Goal: Find specific fact: Find specific fact

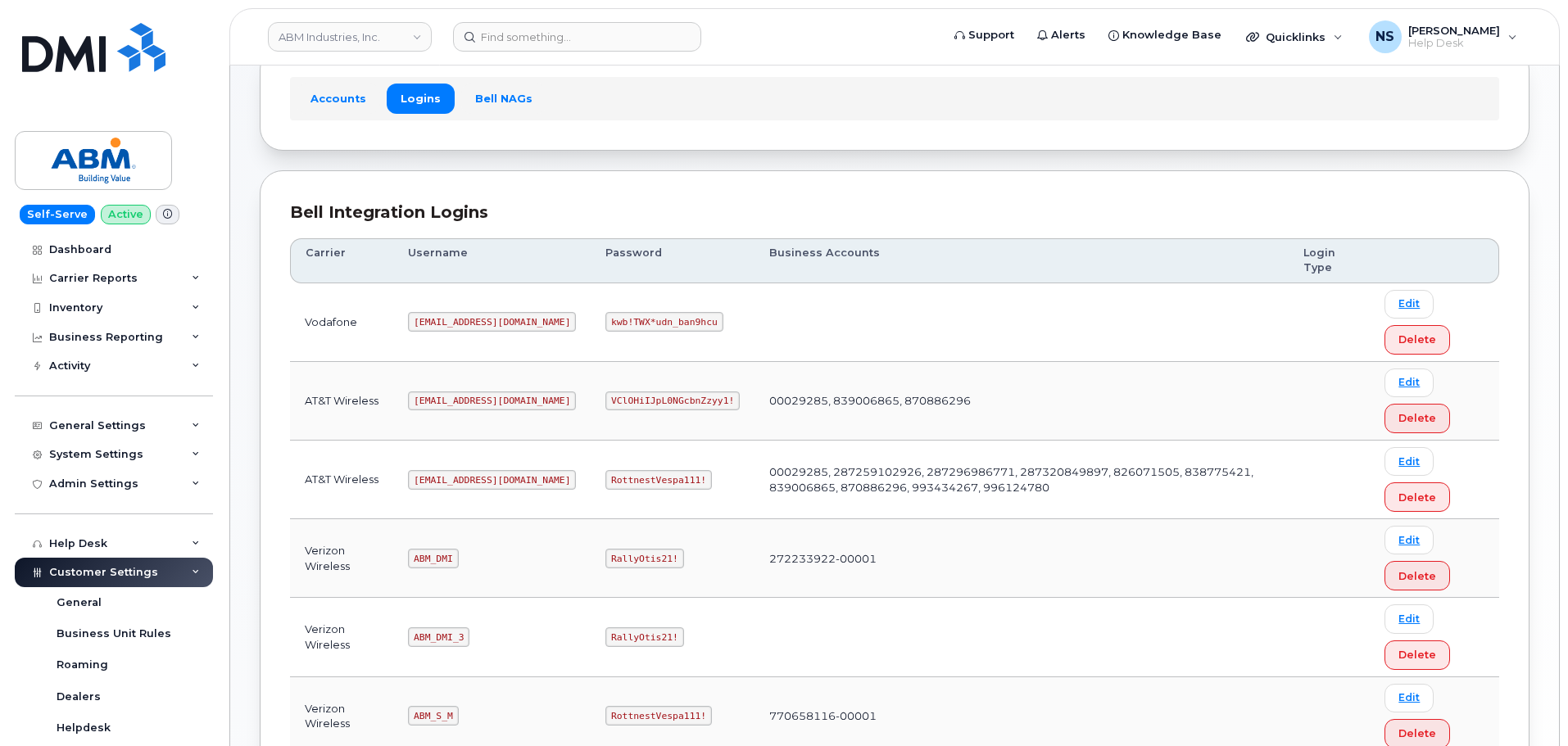
scroll to position [164, 0]
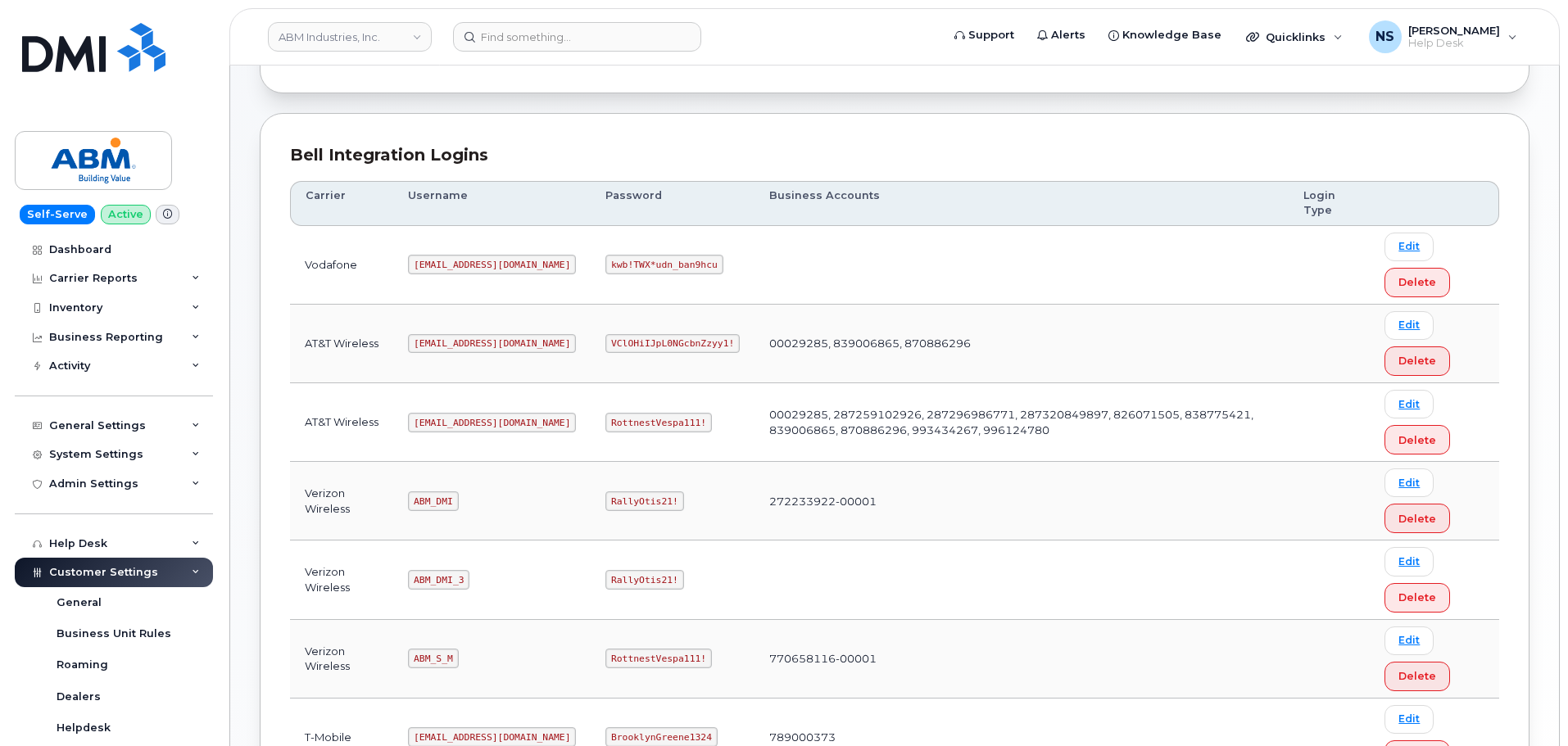
click at [445, 422] on code "[EMAIL_ADDRESS][DOMAIN_NAME]" at bounding box center [492, 422] width 168 height 20
click at [448, 422] on code "[EMAIL_ADDRESS][DOMAIN_NAME]" at bounding box center [492, 422] width 168 height 20
click at [448, 421] on code "[EMAIL_ADDRESS][DOMAIN_NAME]" at bounding box center [492, 422] width 168 height 20
click at [450, 420] on code "[EMAIL_ADDRESS][DOMAIN_NAME]" at bounding box center [492, 422] width 168 height 20
click at [451, 419] on code "[EMAIL_ADDRESS][DOMAIN_NAME]" at bounding box center [492, 422] width 168 height 20
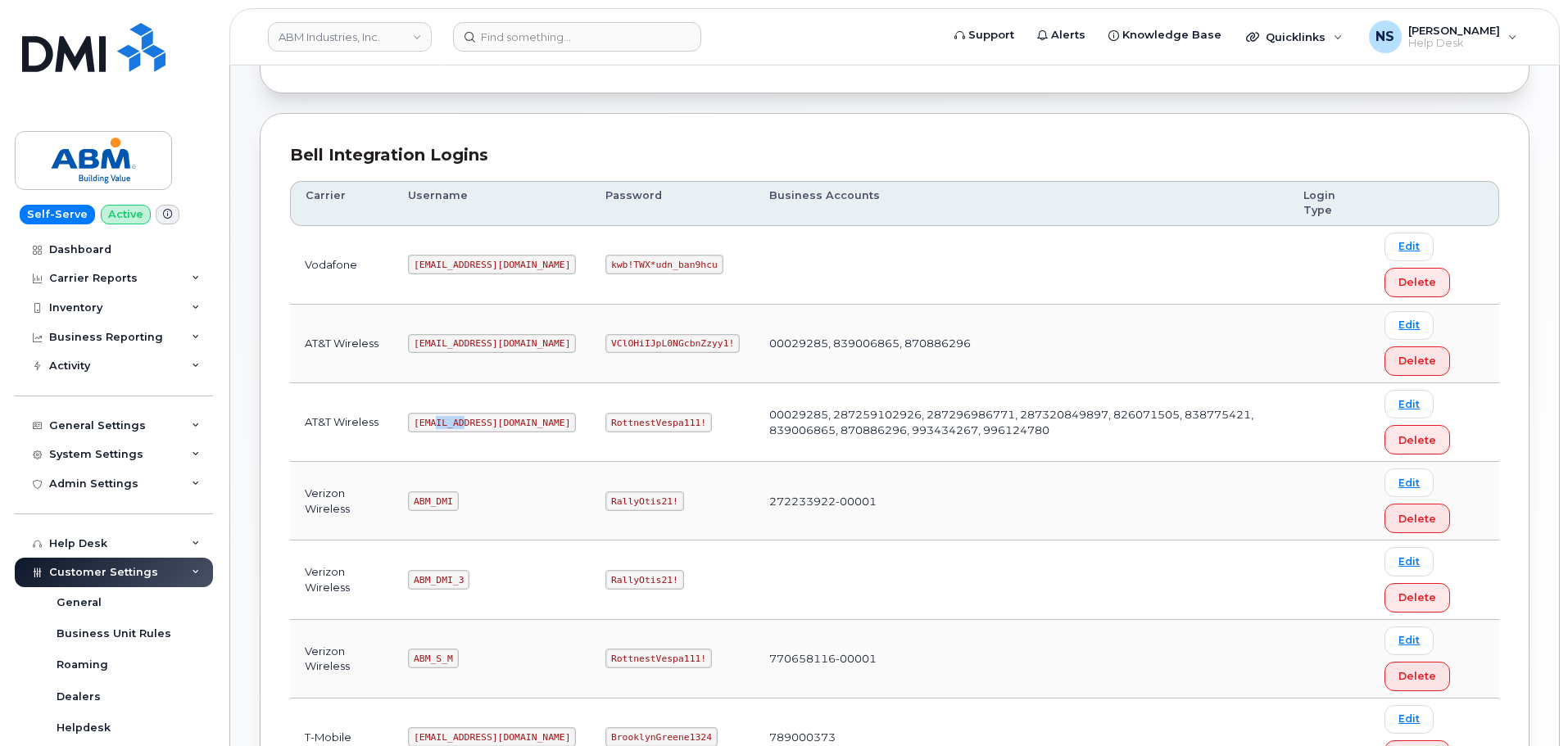
copy code "dminc"
click at [450, 413] on code "[EMAIL_ADDRESS][DOMAIN_NAME]" at bounding box center [492, 422] width 168 height 20
click at [450, 411] on td "[EMAIL_ADDRESS][DOMAIN_NAME]" at bounding box center [492, 422] width 198 height 79
click at [617, 418] on code "RottnestVespa111!" at bounding box center [658, 422] width 106 height 20
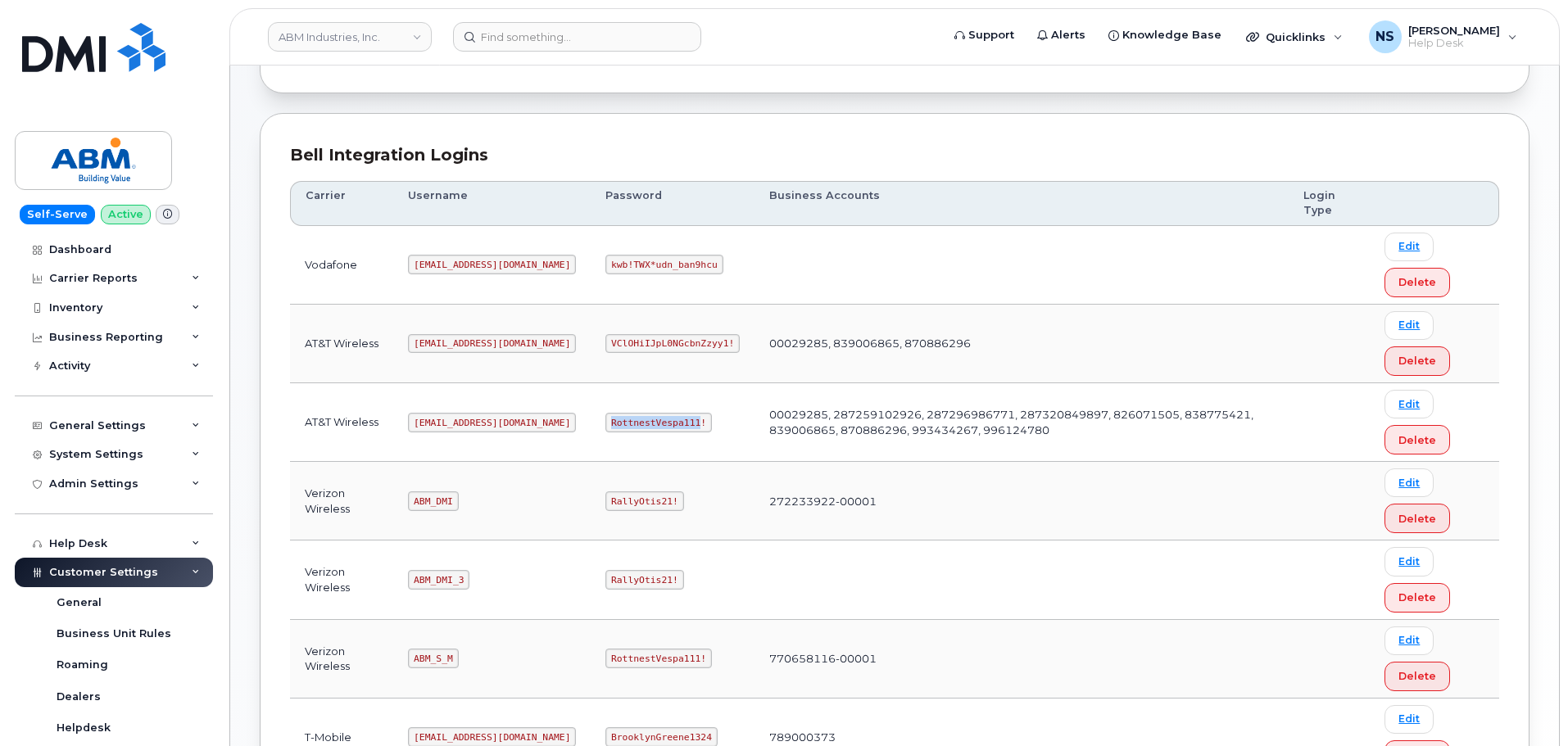
click at [617, 418] on code "RottnestVespa111!" at bounding box center [658, 422] width 106 height 20
copy code "RottnestVespa111!"
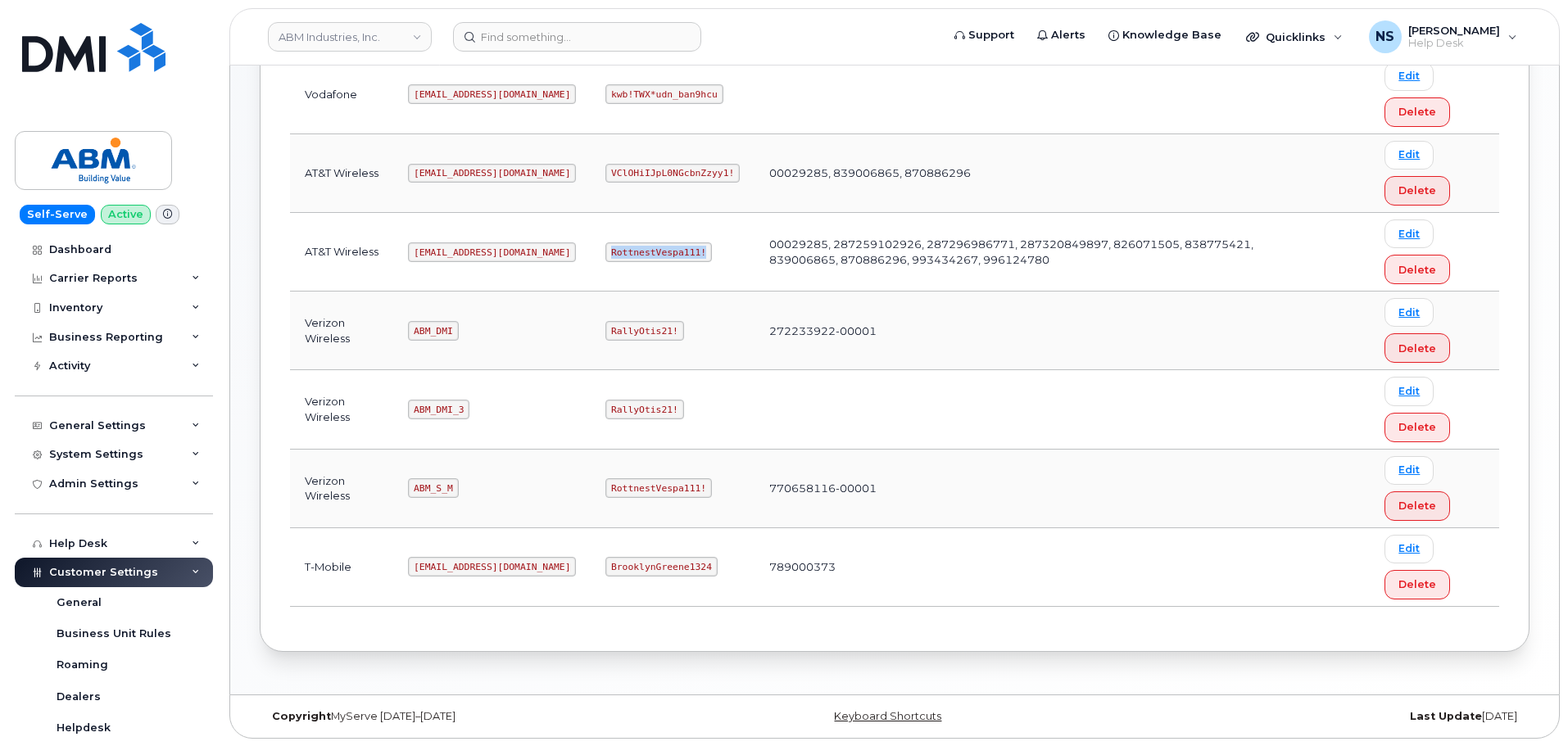
scroll to position [335, 0]
click at [425, 475] on td "ABM_S_M" at bounding box center [492, 488] width 198 height 79
click at [426, 475] on td "ABM_S_M" at bounding box center [492, 488] width 198 height 79
copy code "ABM_S_M"
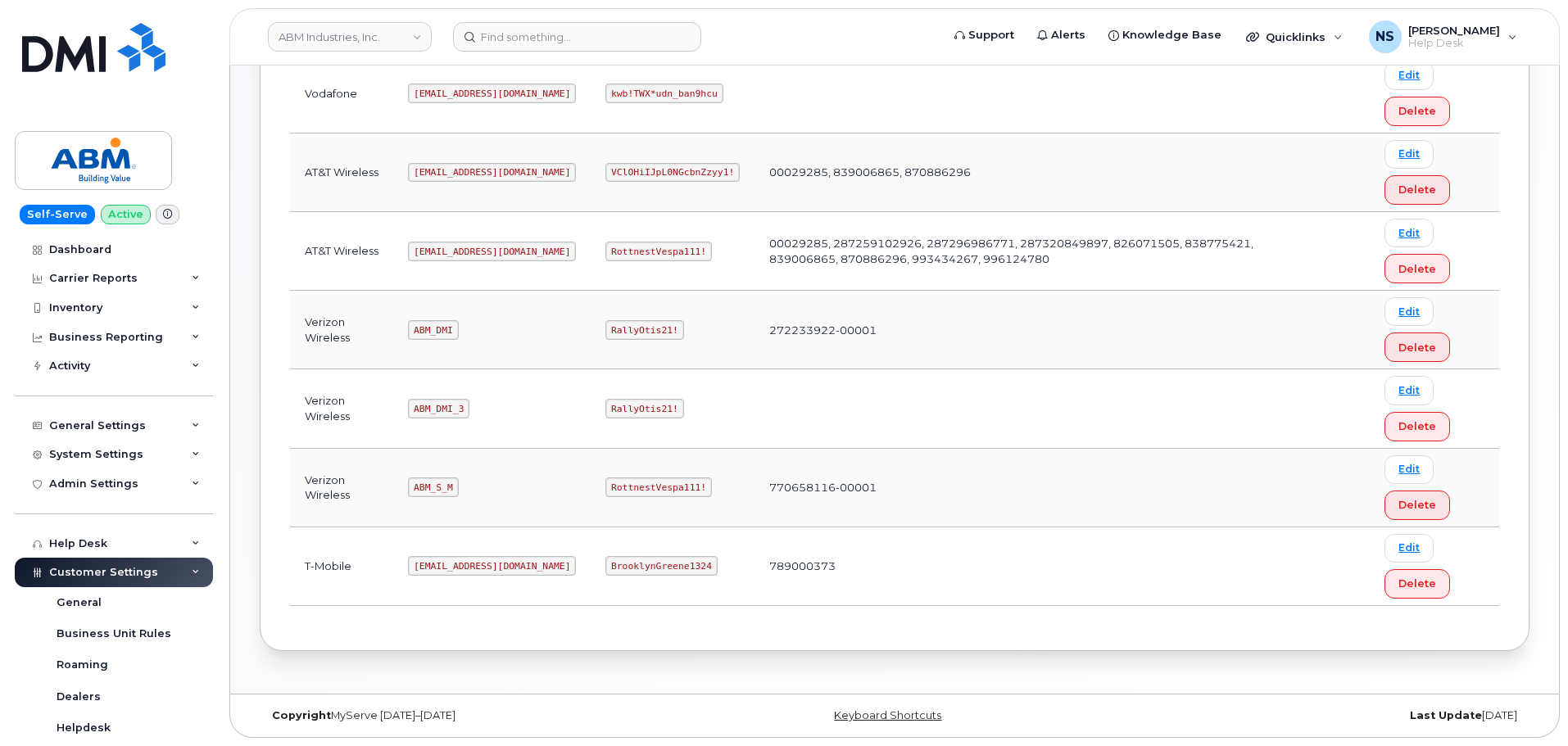
click at [591, 501] on td "RottnestVespa111!" at bounding box center [673, 488] width 164 height 79
click at [606, 497] on code "RottnestVespa111!" at bounding box center [658, 487] width 106 height 20
click at [606, 496] on code "RottnestVespa111!" at bounding box center [658, 487] width 106 height 20
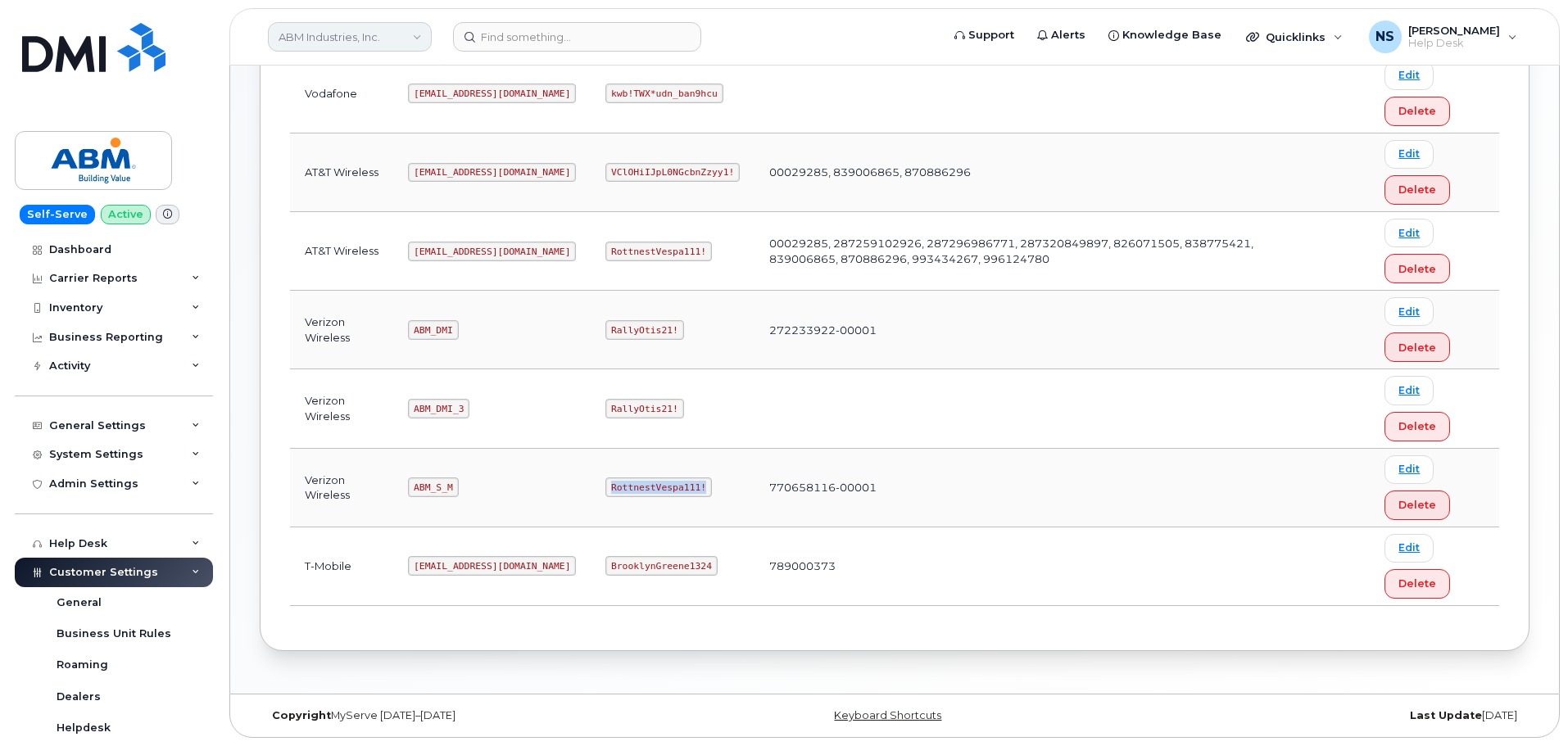
copy code "RottnestVespa111!"
